Goal: Task Accomplishment & Management: Use online tool/utility

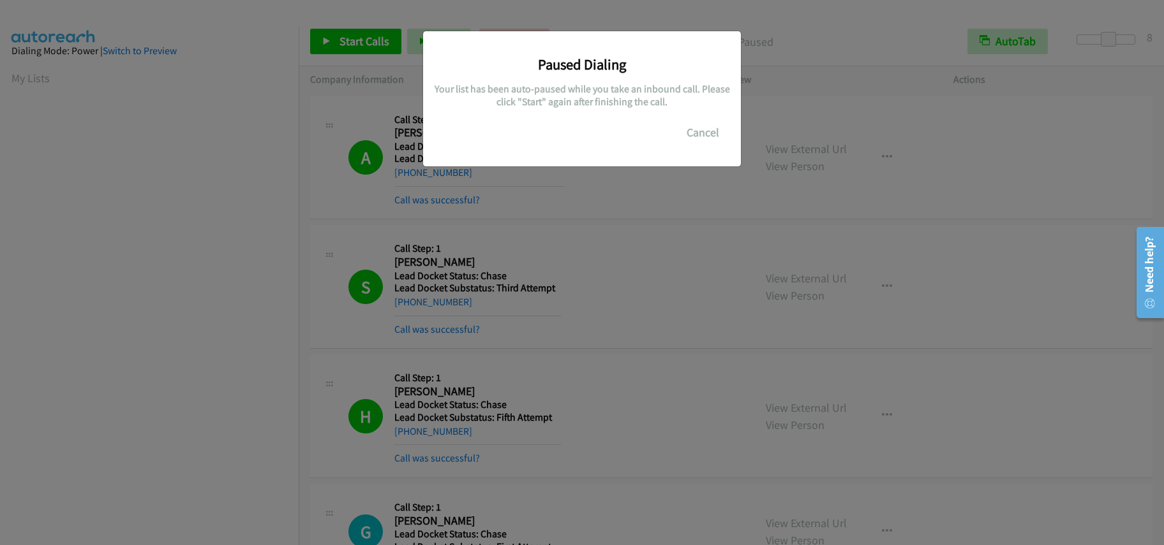
scroll to position [170, 0]
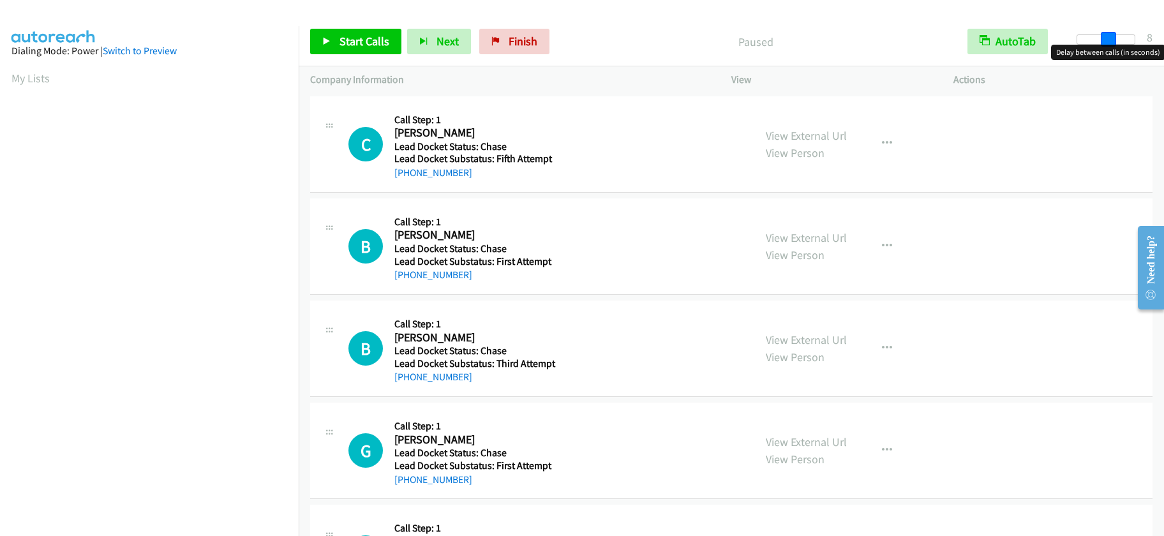
drag, startPoint x: 1077, startPoint y: 40, endPoint x: 1108, endPoint y: 38, distance: 30.7
click at [1108, 38] on span at bounding box center [1108, 39] width 15 height 15
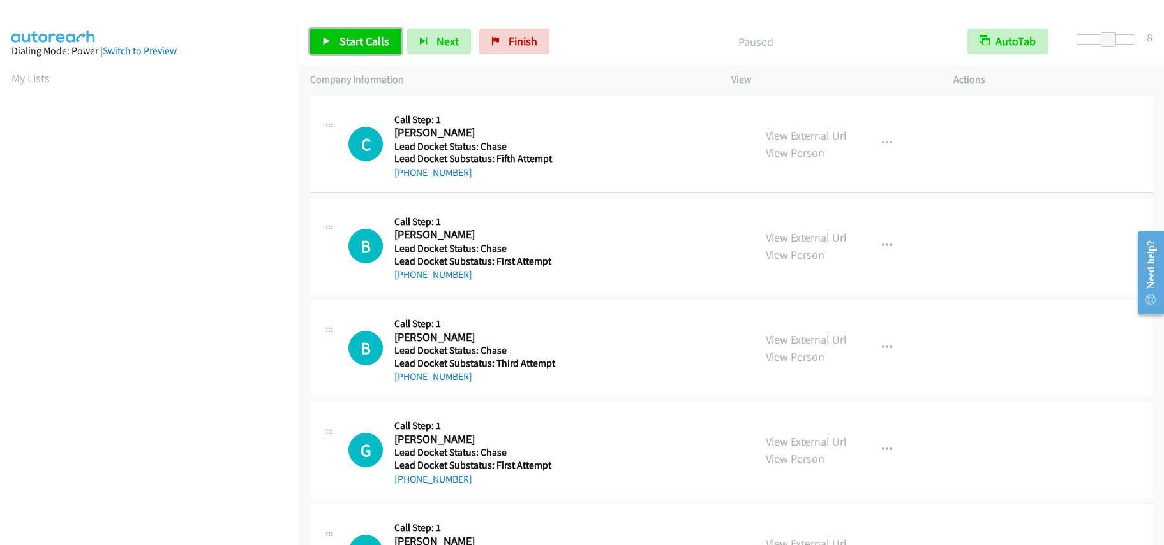
click at [370, 37] on span "Start Calls" at bounding box center [364, 41] width 50 height 15
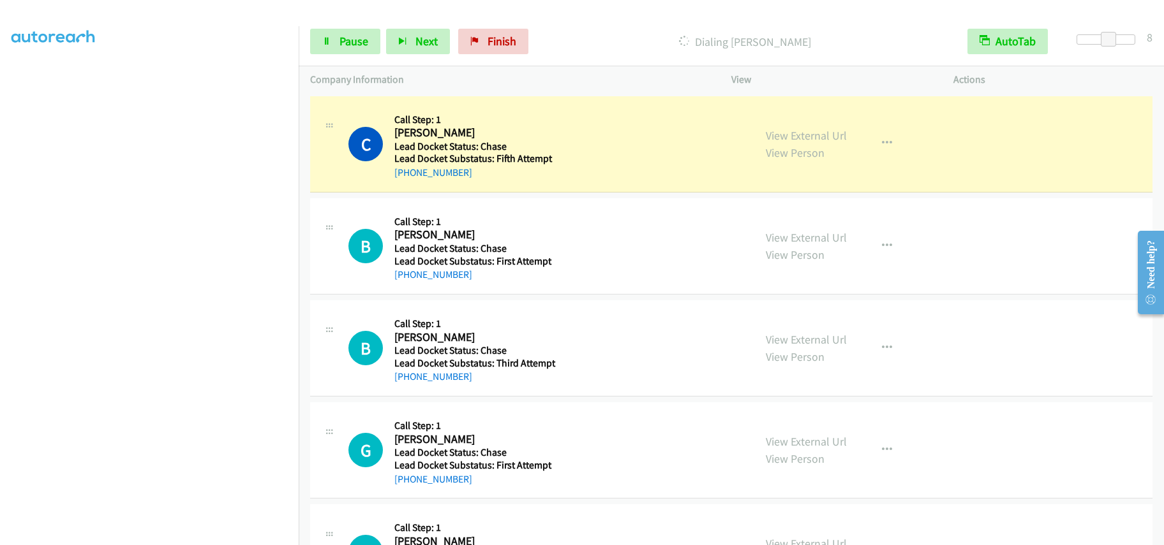
scroll to position [170, 0]
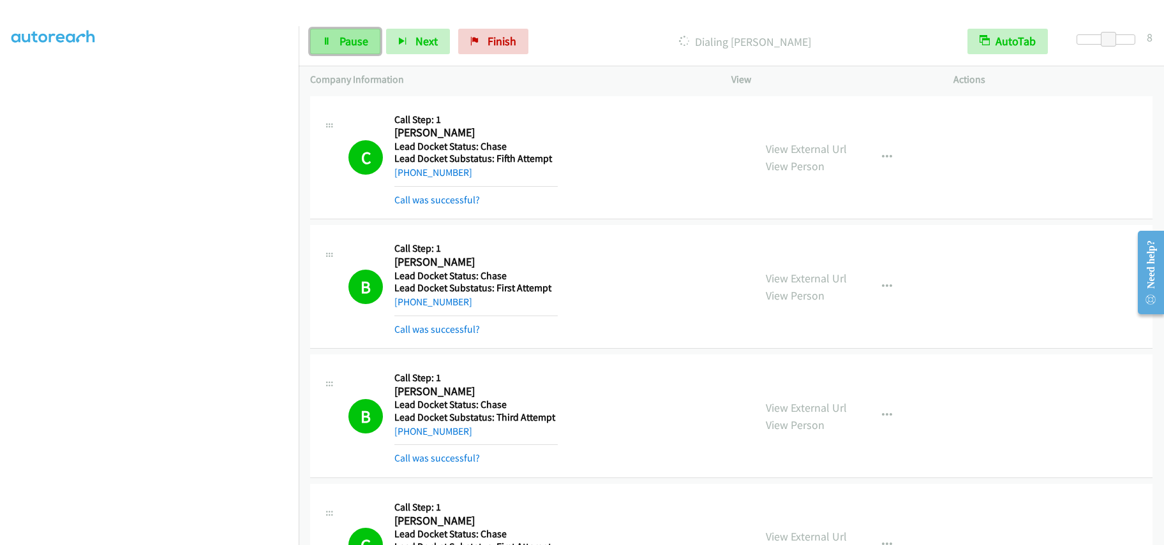
click at [345, 43] on span "Pause" at bounding box center [353, 41] width 29 height 15
click at [371, 45] on span "Start Calls" at bounding box center [364, 41] width 50 height 15
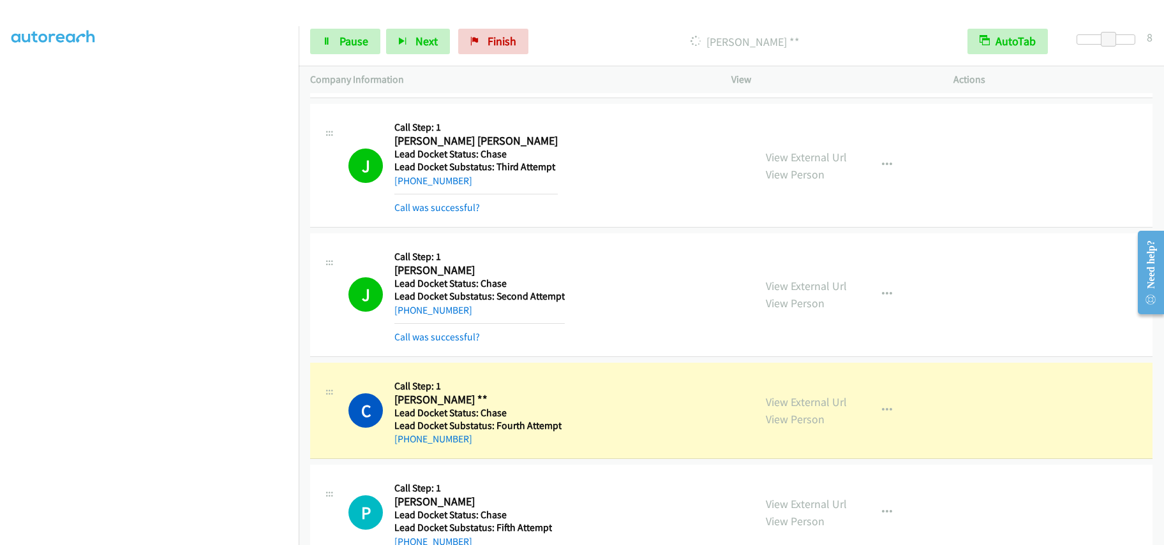
scroll to position [1021, 0]
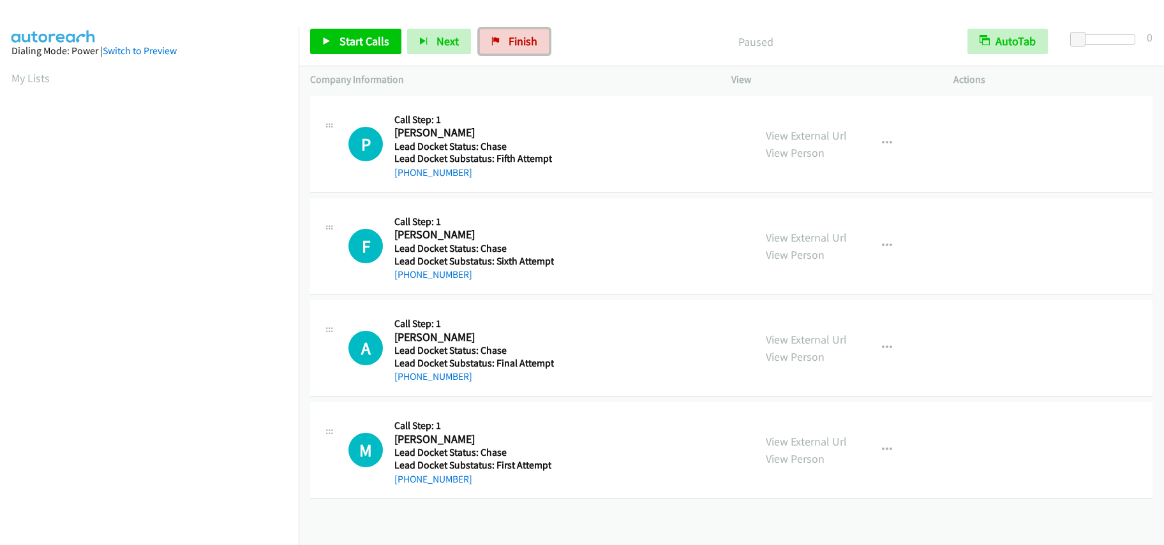
drag, startPoint x: 507, startPoint y: 41, endPoint x: 642, endPoint y: 37, distance: 134.7
click at [508, 41] on span "Finish" at bounding box center [522, 41] width 29 height 15
